Goal: Task Accomplishment & Management: Use online tool/utility

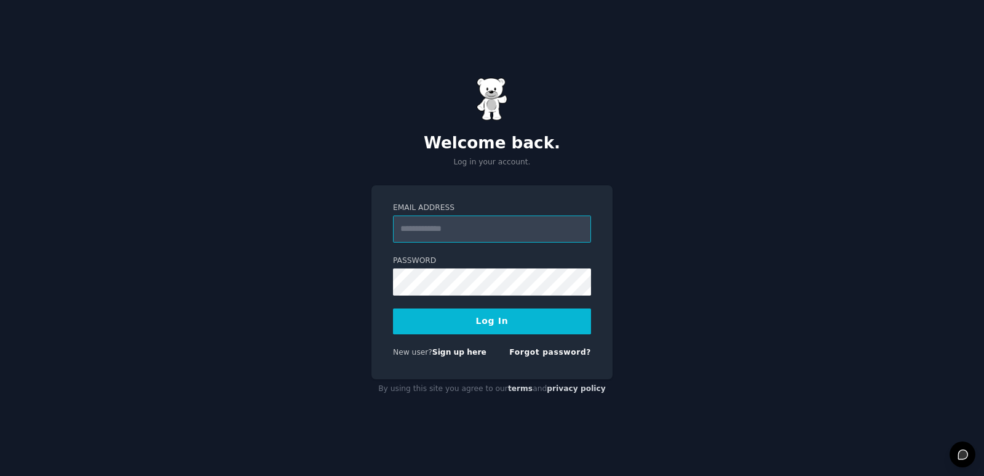
type input "**********"
click at [508, 330] on button "Log In" at bounding box center [492, 321] width 198 height 26
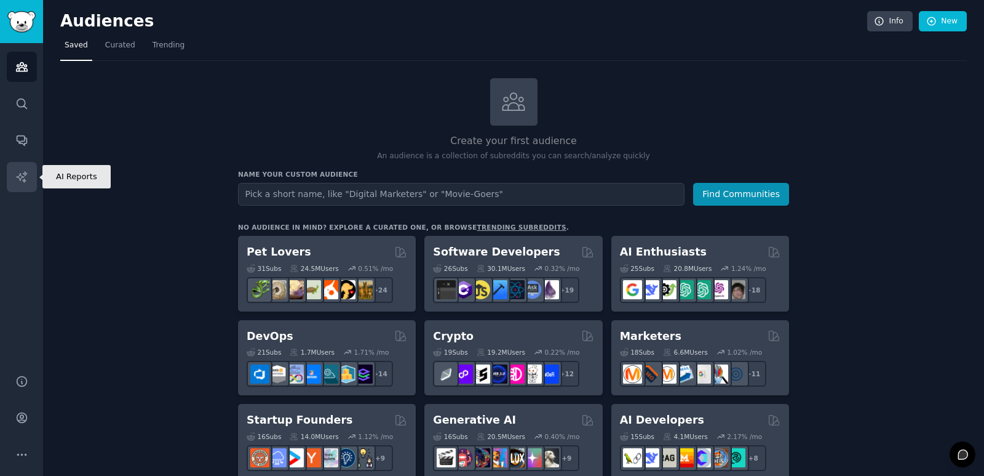
click at [20, 175] on icon "Sidebar" at bounding box center [21, 176] width 10 height 10
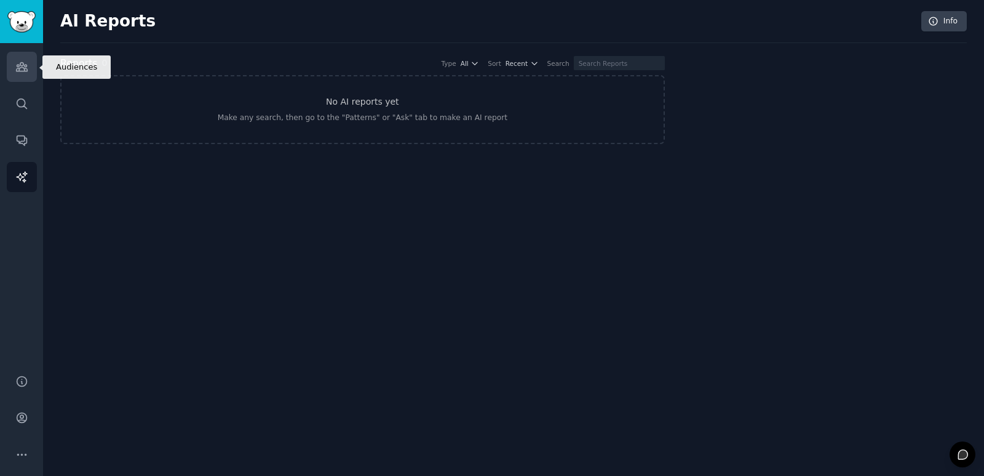
click at [26, 78] on link "Audiences" at bounding box center [22, 67] width 30 height 30
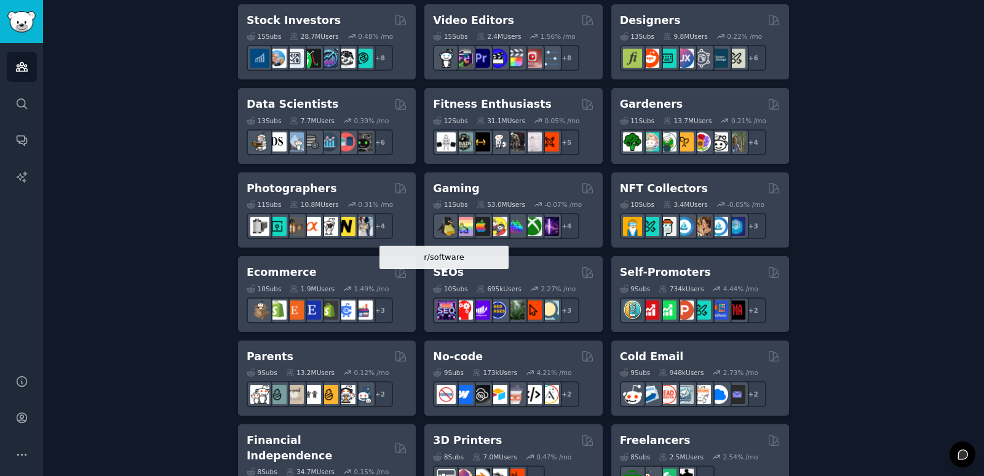
scroll to position [490, 0]
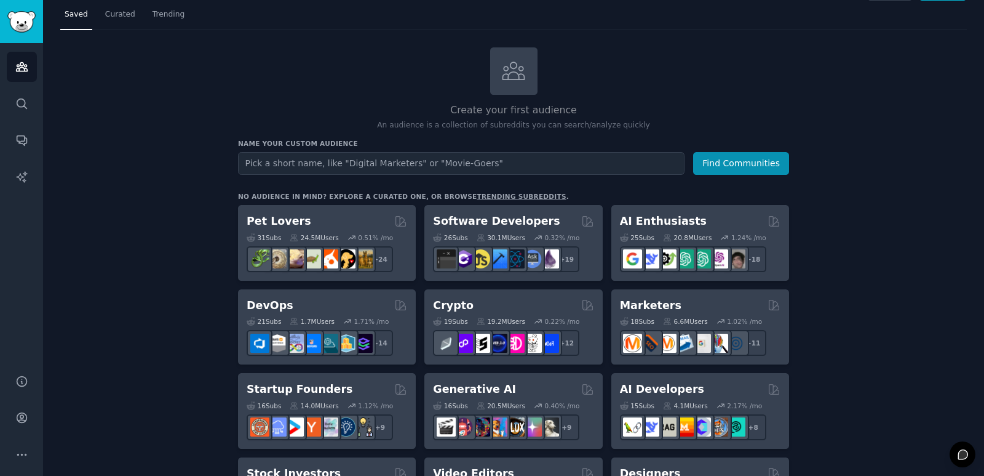
scroll to position [30, 0]
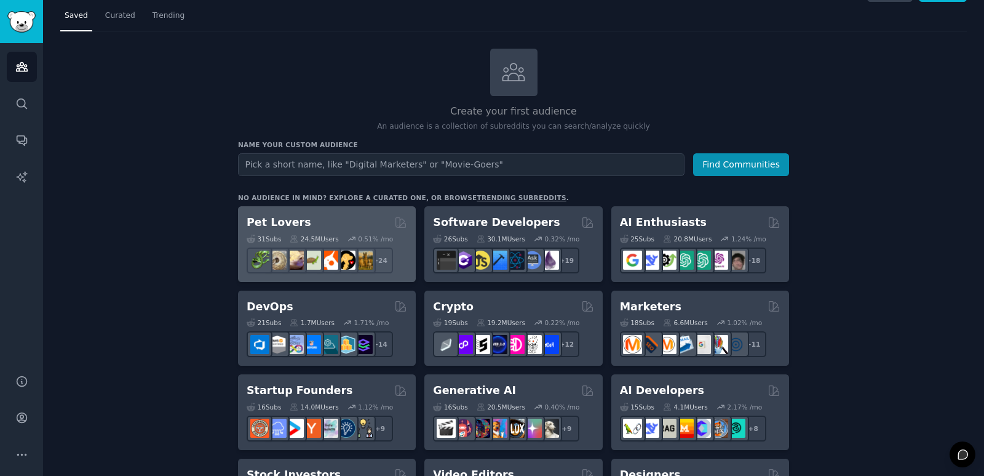
click at [292, 234] on icon at bounding box center [294, 238] width 9 height 9
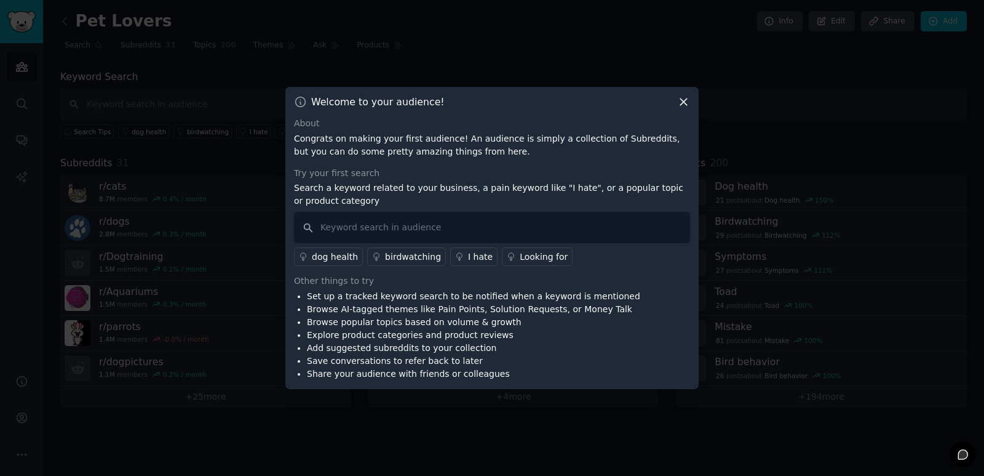
click at [682, 104] on icon at bounding box center [684, 102] width 7 height 7
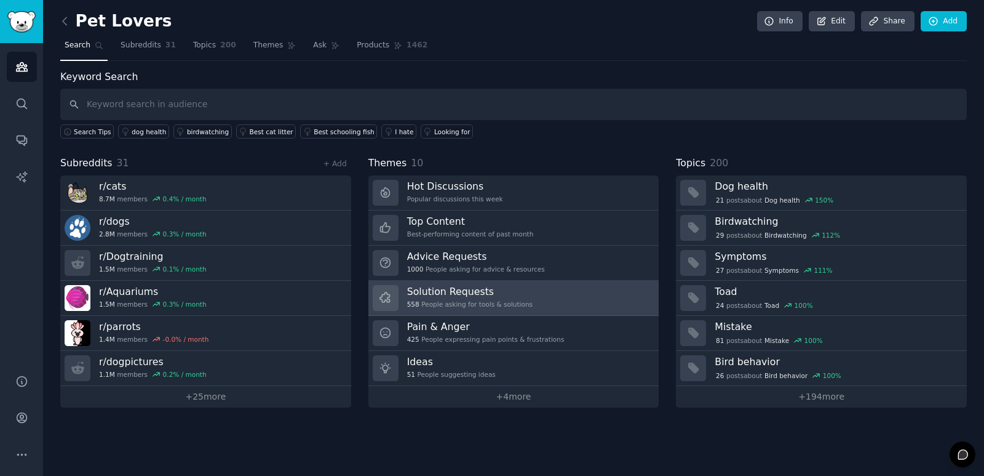
click at [482, 304] on div "558 People asking for tools & solutions" at bounding box center [470, 304] width 126 height 9
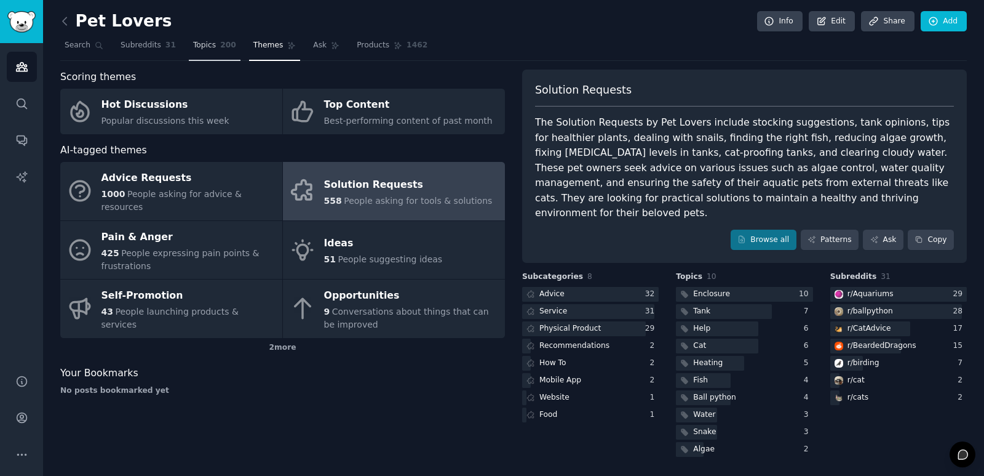
click at [204, 44] on span "Topics" at bounding box center [204, 45] width 23 height 11
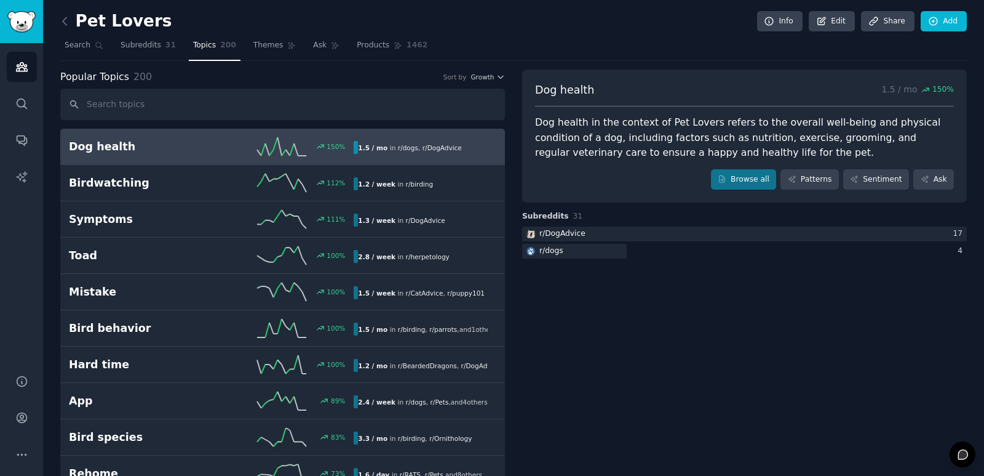
click at [95, 150] on h2 "Dog health" at bounding box center [140, 146] width 143 height 15
click at [561, 148] on div "Dog health in the context of Pet Lovers refers to the overall well-being and ph…" at bounding box center [744, 138] width 419 height 46
click at [64, 18] on icon at bounding box center [64, 21] width 13 height 13
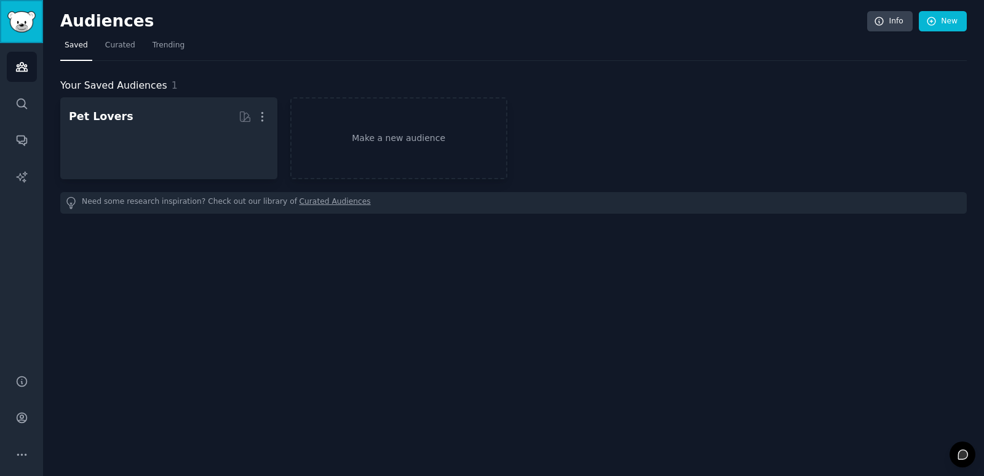
click at [24, 27] on img "Sidebar" at bounding box center [21, 22] width 28 height 22
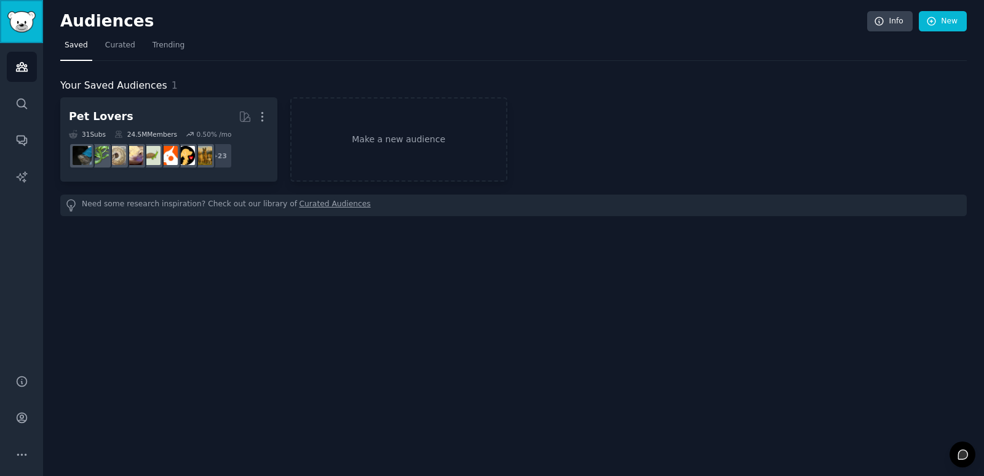
click at [24, 27] on img "Sidebar" at bounding box center [21, 22] width 28 height 22
click at [164, 55] on link "Trending" at bounding box center [168, 48] width 41 height 25
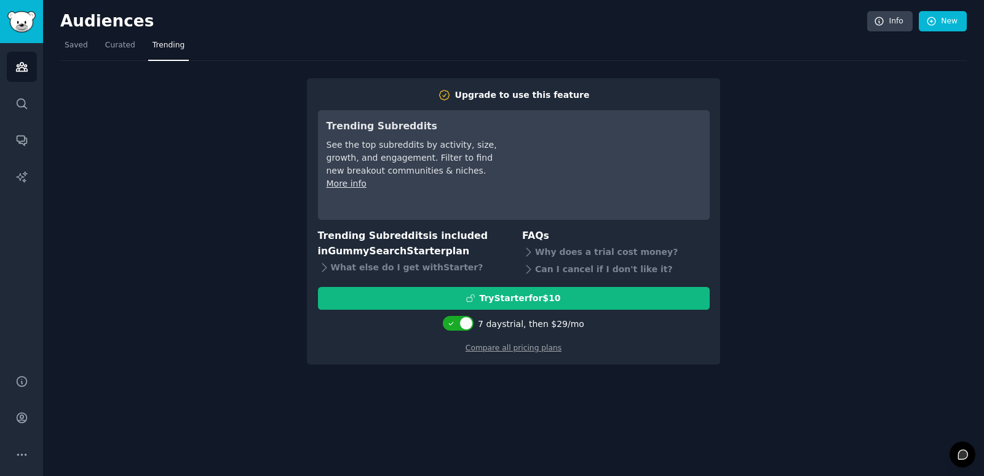
click at [249, 261] on div "Upgrade to use this feature Trending Subreddits See the top subreddits by activ…" at bounding box center [513, 213] width 907 height 304
click at [10, 66] on link "Audiences" at bounding box center [22, 67] width 30 height 30
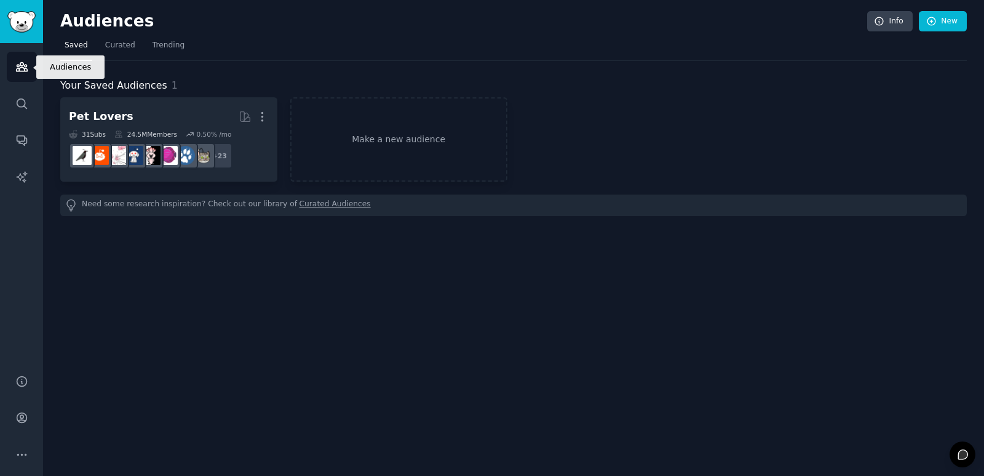
click at [10, 66] on link "Audiences" at bounding box center [22, 67] width 30 height 30
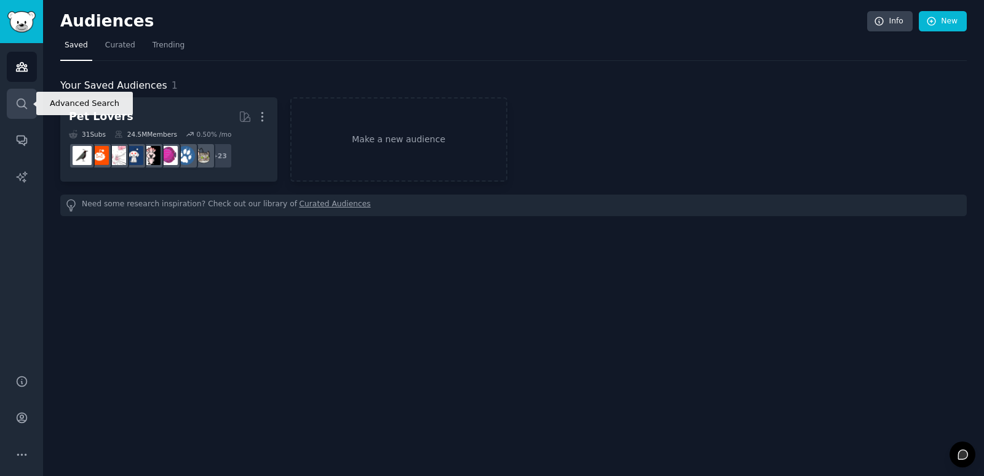
click at [18, 100] on icon "Sidebar" at bounding box center [21, 103] width 13 height 13
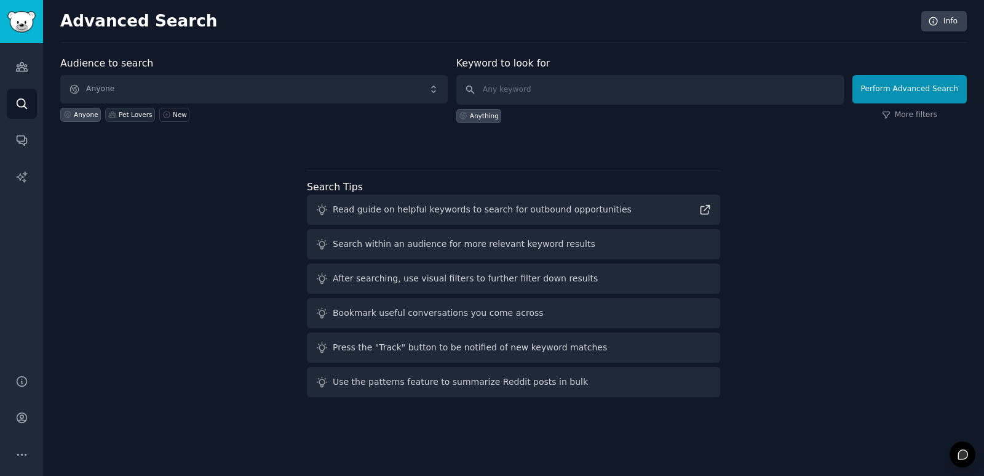
click at [119, 116] on div "Pet Lovers" at bounding box center [135, 114] width 33 height 9
click at [10, 66] on link "Audiences" at bounding box center [22, 67] width 30 height 30
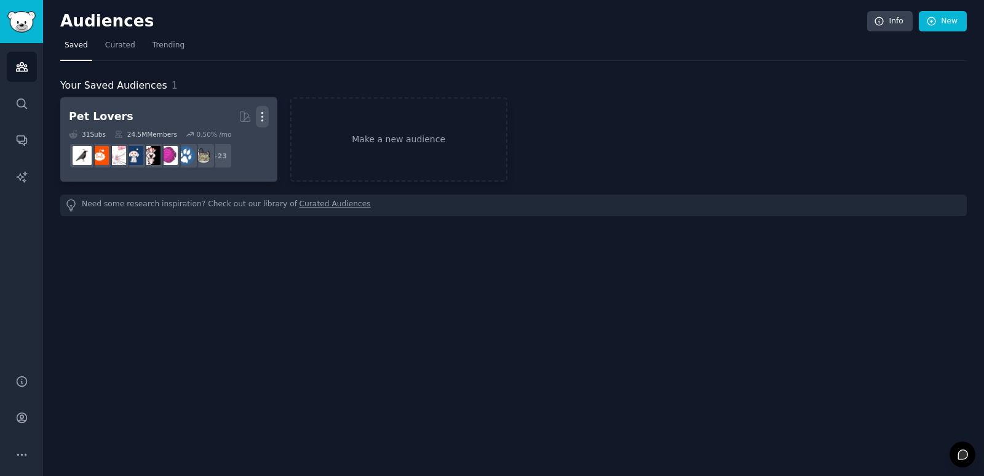
click at [265, 117] on icon "button" at bounding box center [262, 116] width 13 height 13
click at [226, 144] on p "Delete" at bounding box center [229, 142] width 28 height 13
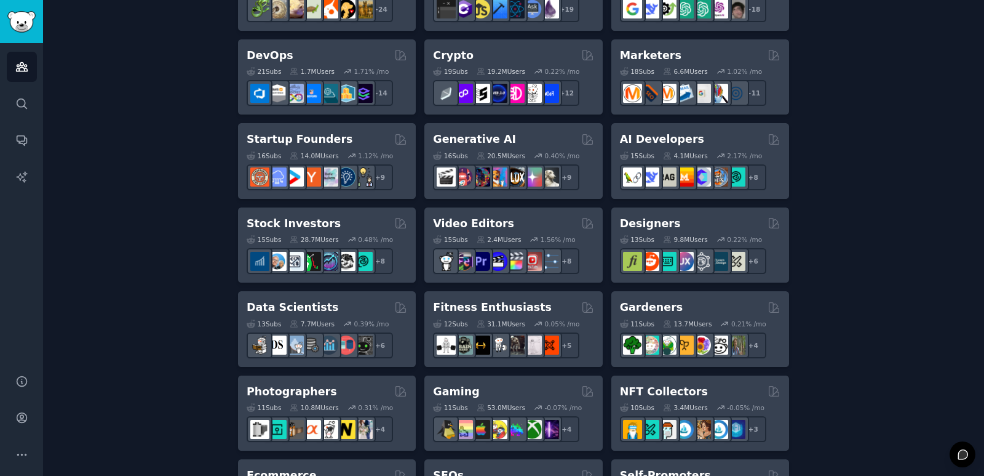
scroll to position [281, 0]
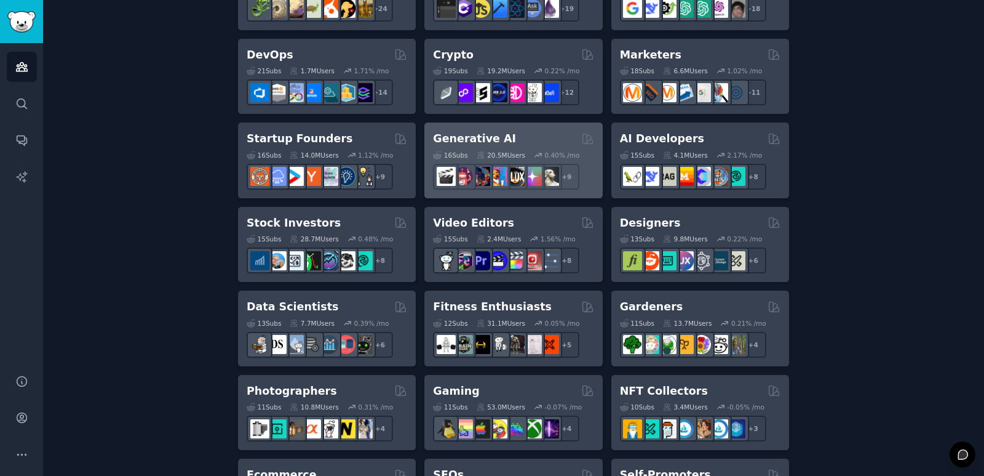
click at [507, 131] on div "Generative AI" at bounding box center [513, 138] width 161 height 15
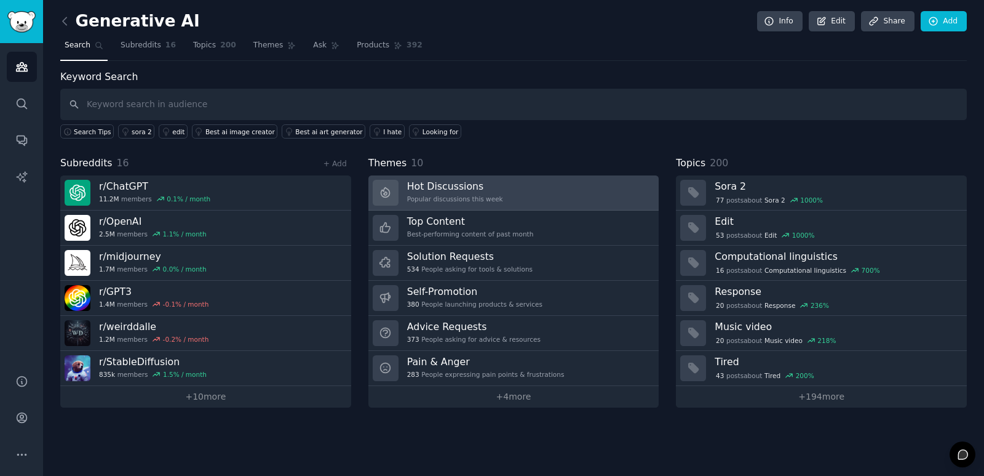
click at [415, 202] on div "Popular discussions this week" at bounding box center [455, 198] width 96 height 9
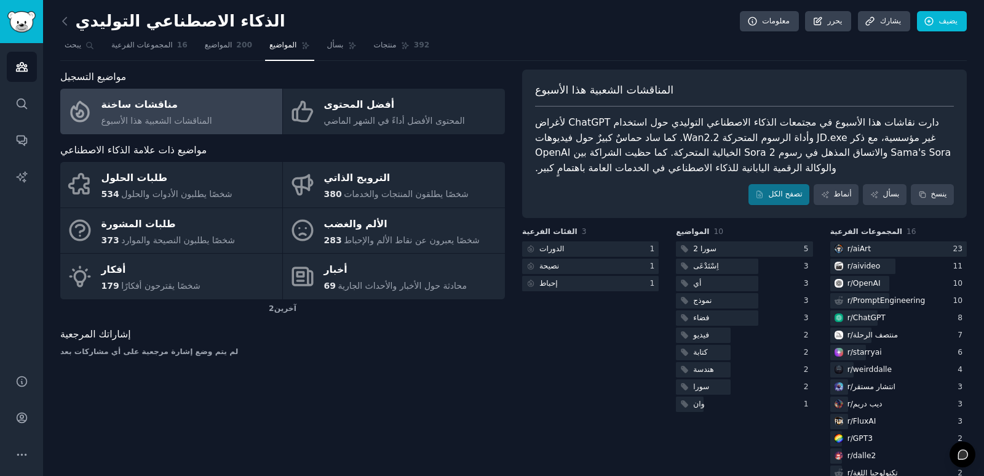
click at [657, 241] on div "الفئات الفرعية 3 الدورات 1 نصيحة 1 إحباط 1" at bounding box center [590, 371] width 137 height 291
click at [18, 71] on icon "الشريط الجانبي" at bounding box center [21, 67] width 11 height 9
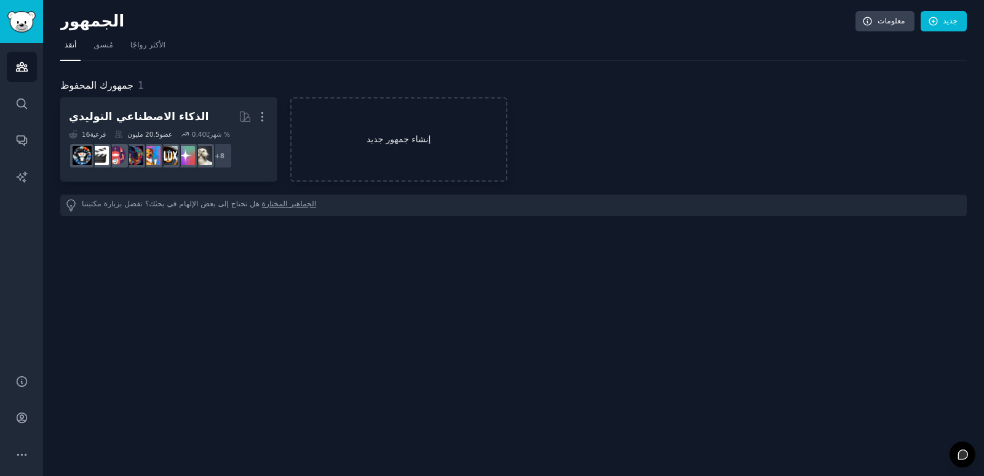
click at [381, 121] on link "إنشاء جمهور جديد" at bounding box center [398, 139] width 217 height 84
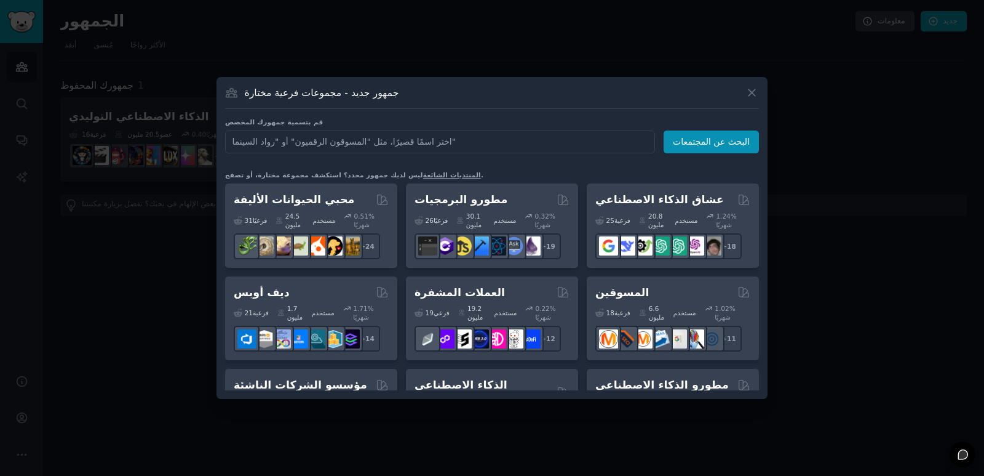
click at [480, 144] on input "text" at bounding box center [440, 141] width 430 height 23
type input "sport"
click at [710, 140] on font "البحث عن المجتمعات" at bounding box center [711, 142] width 77 height 10
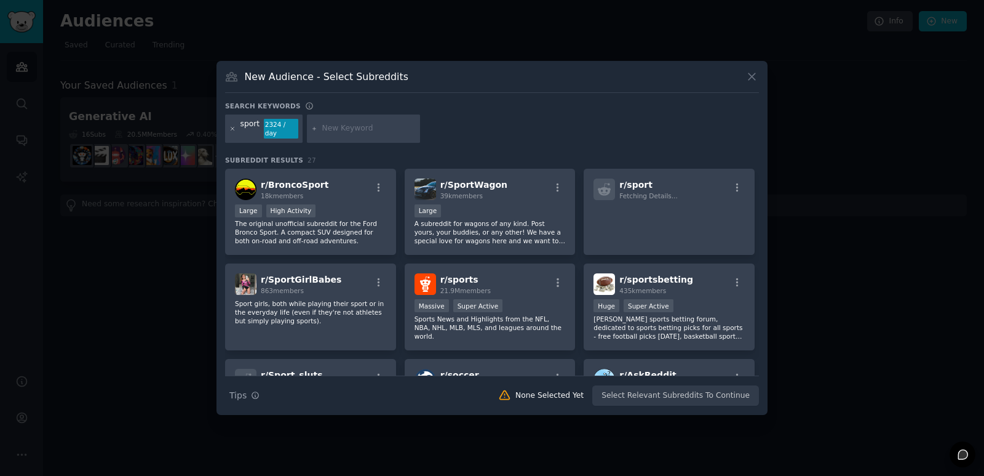
click at [231, 126] on icon at bounding box center [233, 129] width 7 height 7
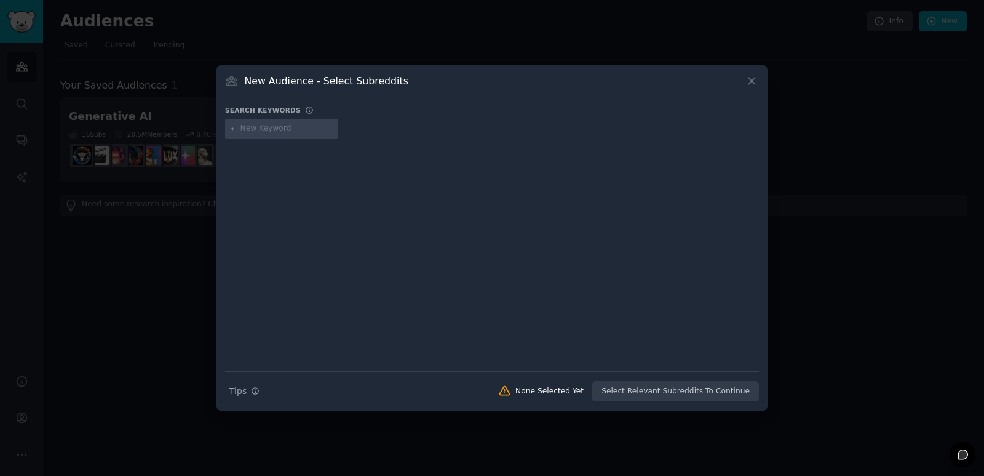
click at [246, 128] on input "text" at bounding box center [288, 128] width 94 height 11
type input "fitniss"
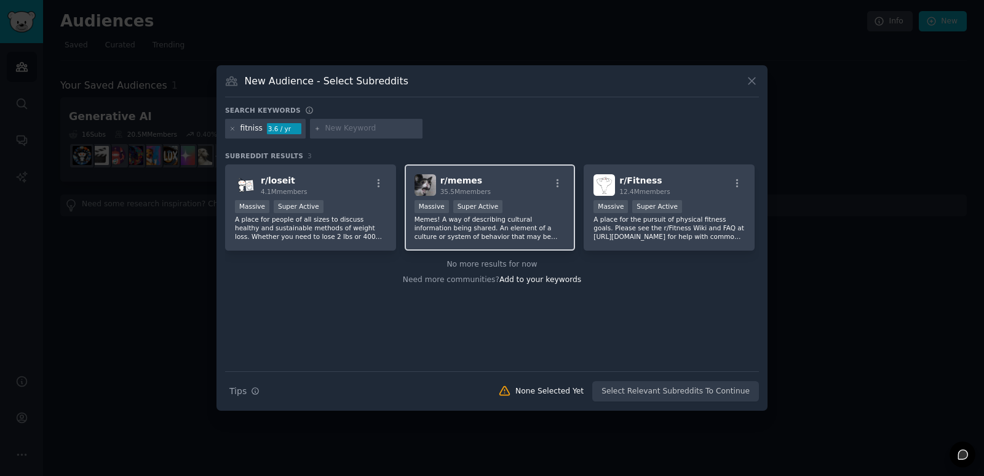
click at [459, 180] on span "r/ memes" at bounding box center [462, 180] width 42 height 10
click at [443, 239] on p "Memes! A way of describing cultural information being shared. An element of a c…" at bounding box center [490, 228] width 151 height 26
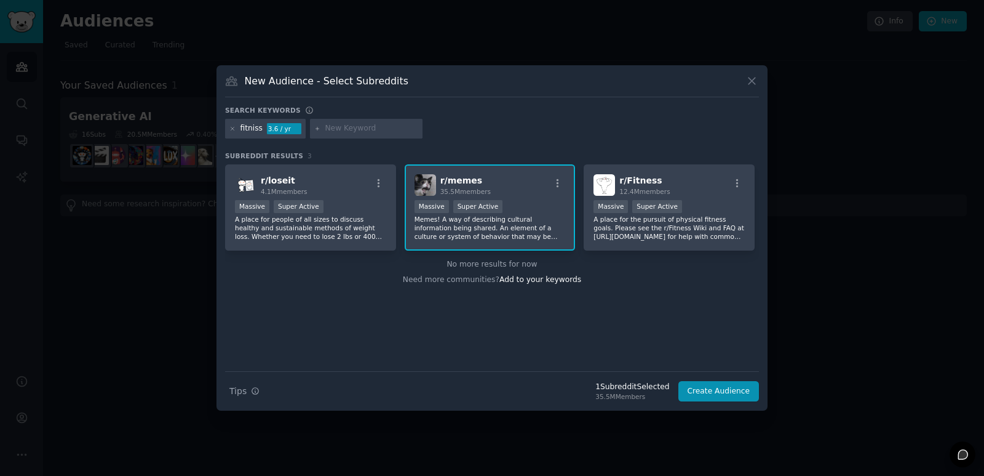
click at [443, 239] on p "Memes! A way of describing cultural information being shared. An element of a c…" at bounding box center [490, 228] width 151 height 26
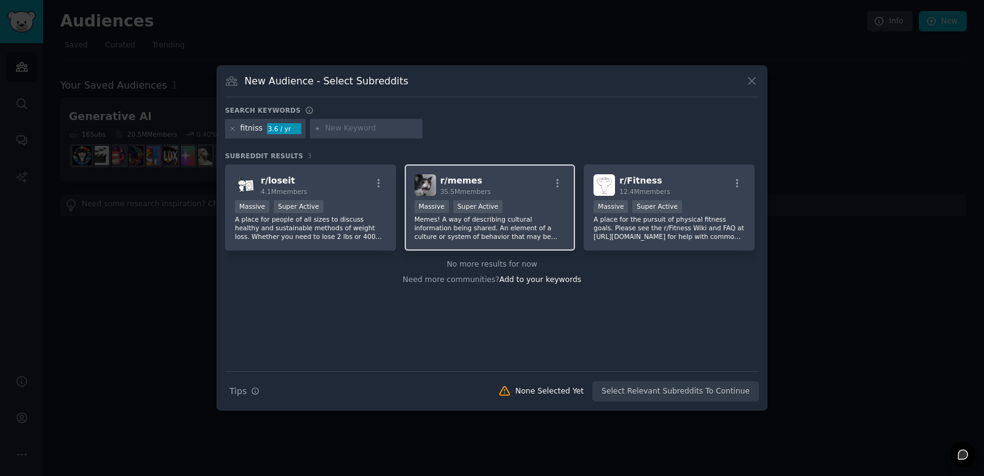
click at [443, 239] on p "Memes! A way of describing cultural information being shared. An element of a c…" at bounding box center [490, 228] width 151 height 26
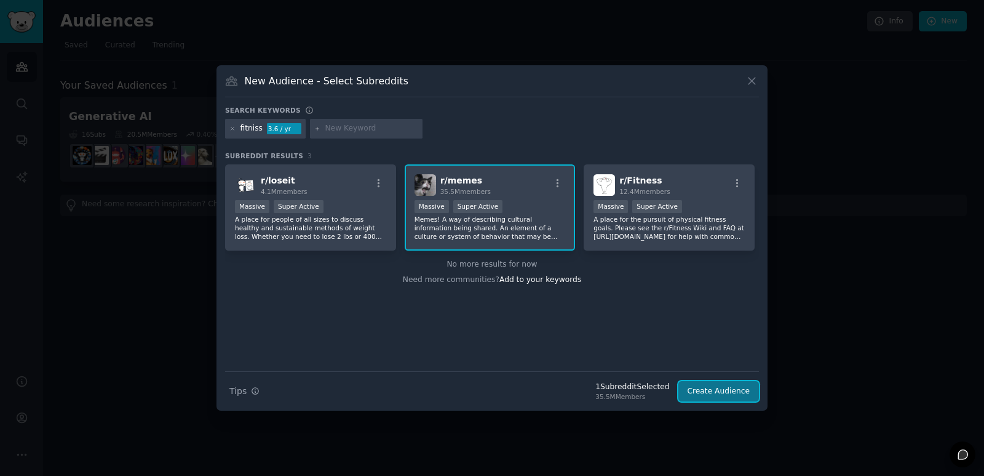
click at [705, 394] on button "Create Audience" at bounding box center [719, 391] width 81 height 21
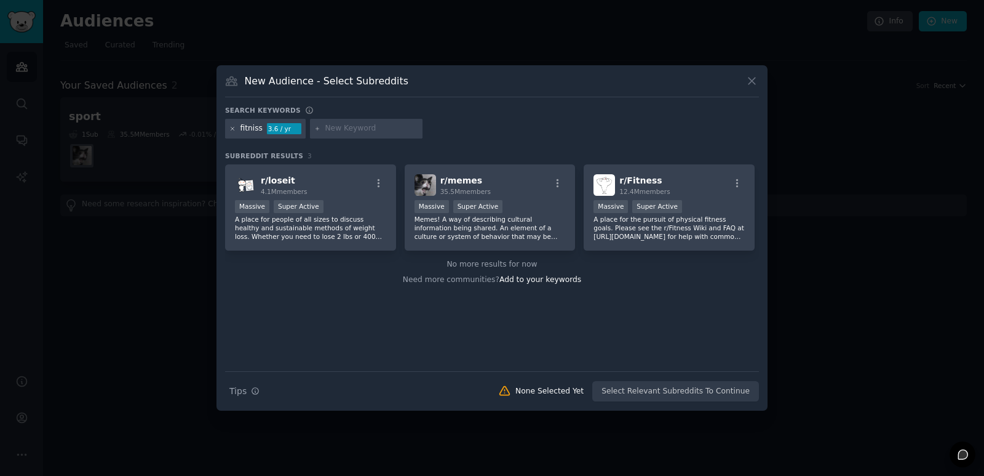
click at [230, 126] on icon at bounding box center [233, 129] width 7 height 7
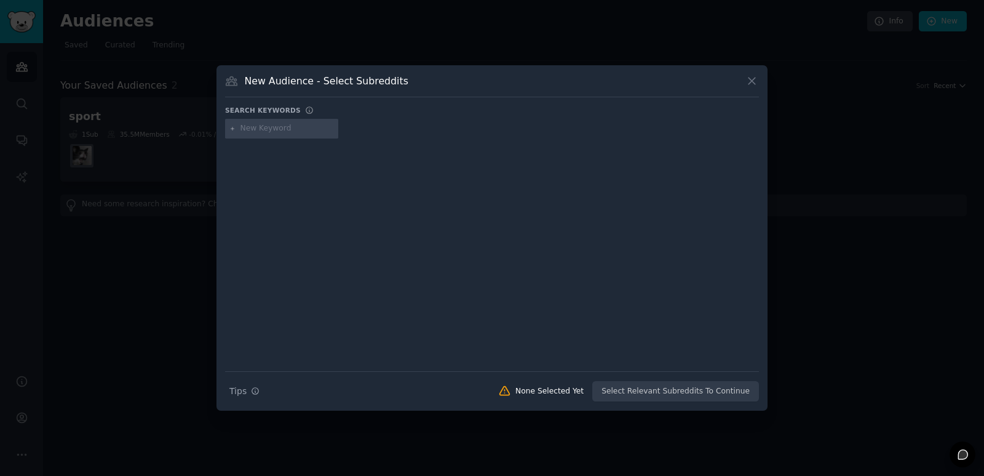
paste input "Health and Beauty"
type input "Health and Beauty"
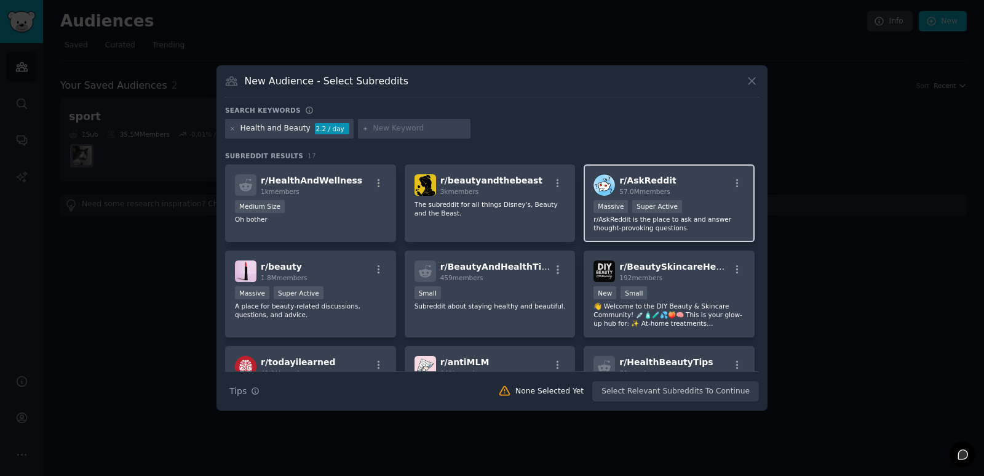
click at [694, 220] on p "r/AskReddit is the place to ask and answer thought-provoking questions." at bounding box center [669, 223] width 151 height 17
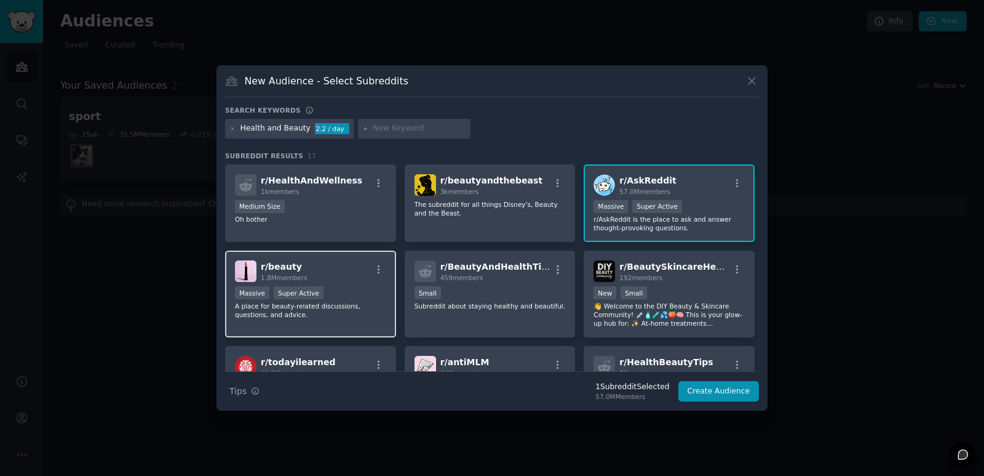
click at [329, 296] on div "Massive Super Active" at bounding box center [310, 293] width 151 height 15
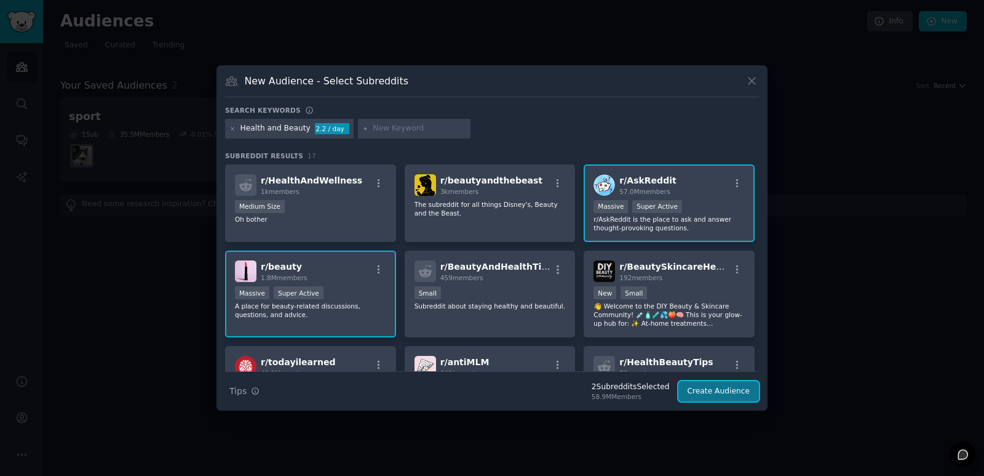
click at [716, 391] on button "Create Audience" at bounding box center [719, 391] width 81 height 21
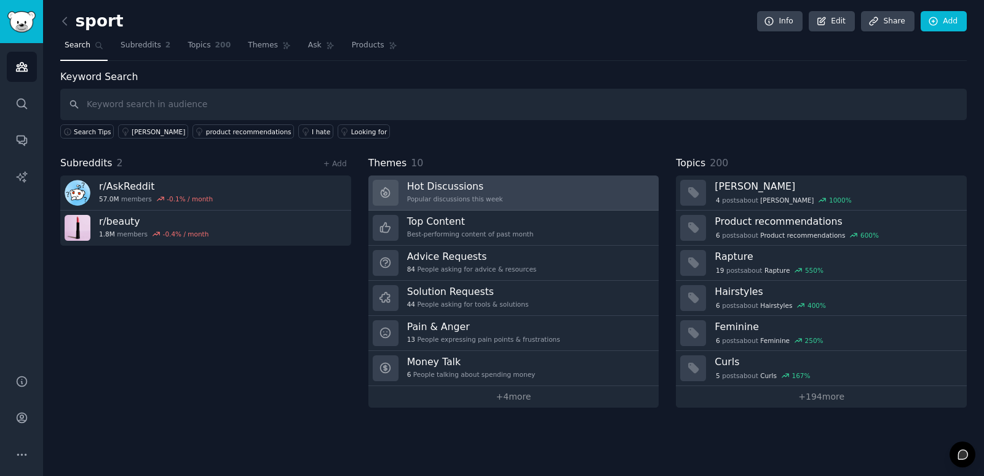
click at [442, 204] on div "Hot Discussions Popular discussions this week" at bounding box center [455, 193] width 96 height 26
